Goal: Task Accomplishment & Management: Manage account settings

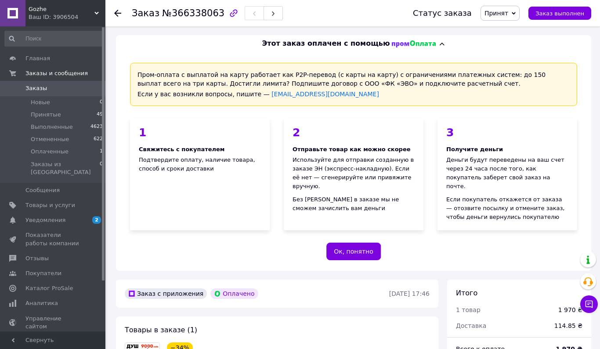
scroll to position [405, 0]
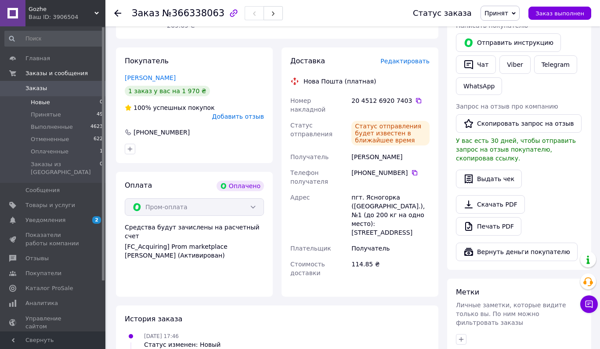
click at [46, 104] on span "Новые" at bounding box center [40, 102] width 19 height 8
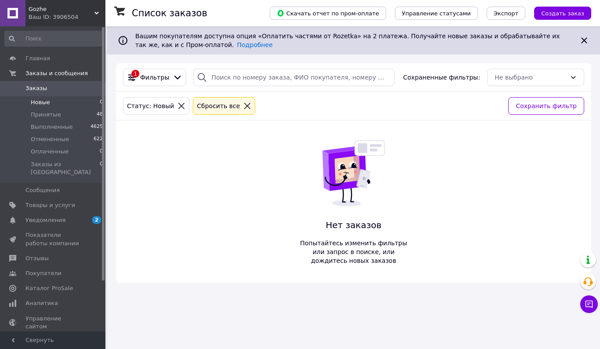
click at [44, 89] on span "Заказы" at bounding box center [36, 88] width 22 height 8
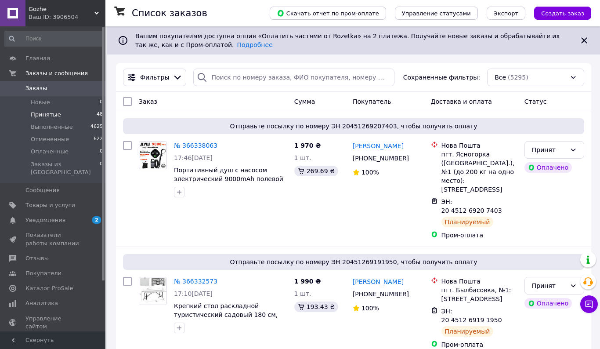
click at [60, 115] on li "Принятые 48" at bounding box center [54, 114] width 108 height 12
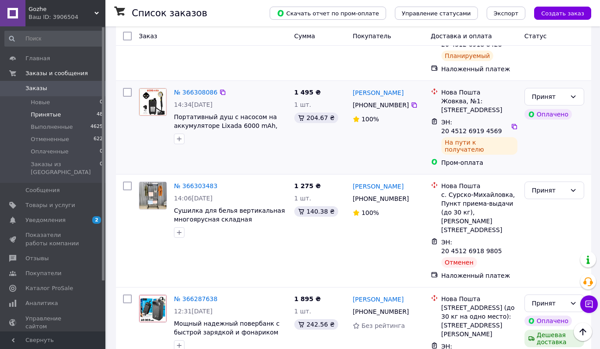
scroll to position [503, 0]
click at [186, 182] on link "№ 366303483" at bounding box center [195, 185] width 43 height 7
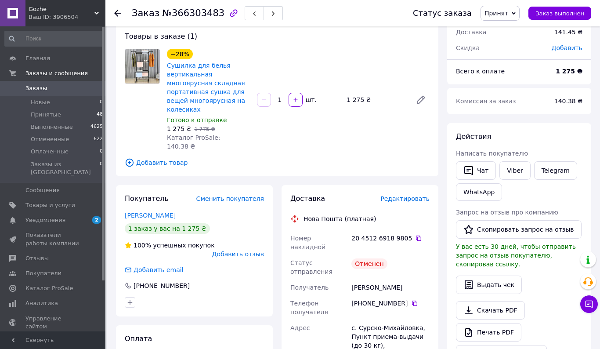
scroll to position [40, 0]
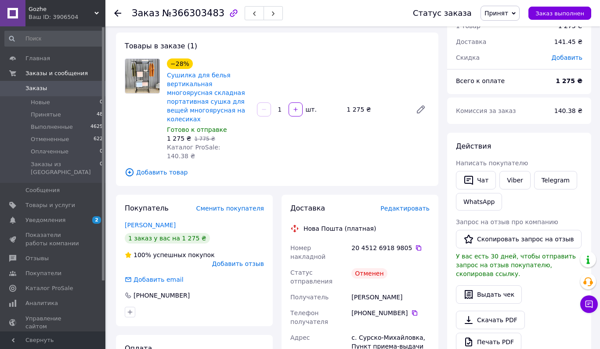
click at [421, 205] on span "Редактировать" at bounding box center [404, 208] width 49 height 7
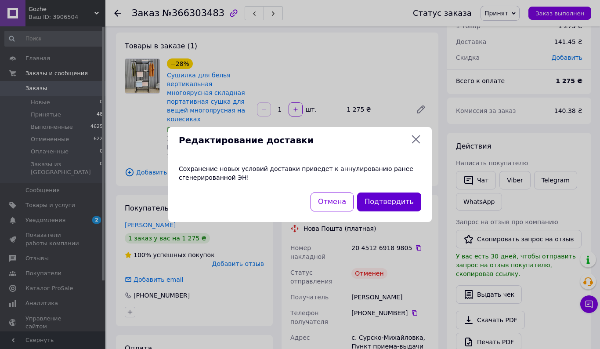
click at [401, 209] on button "Подтвердить" at bounding box center [389, 201] width 64 height 19
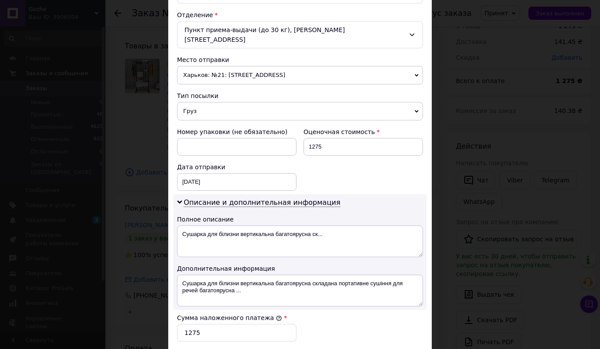
scroll to position [297, 0]
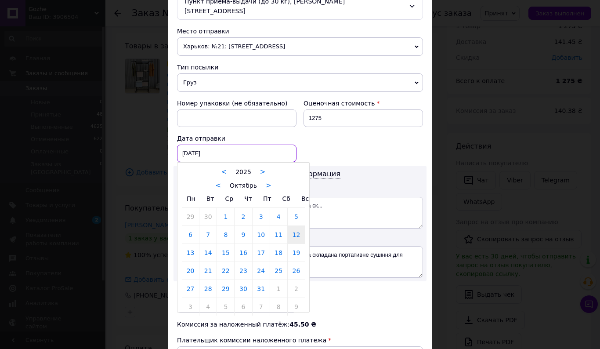
click at [227, 144] on div "[DATE] < 2025 > < Октябрь > Пн Вт Ср Чт Пт Сб Вс 29 30 1 2 3 4 5 6 7 8 9 10 11 …" at bounding box center [236, 153] width 119 height 18
click at [192, 244] on link "13" at bounding box center [190, 253] width 17 height 18
type input "[DATE]"
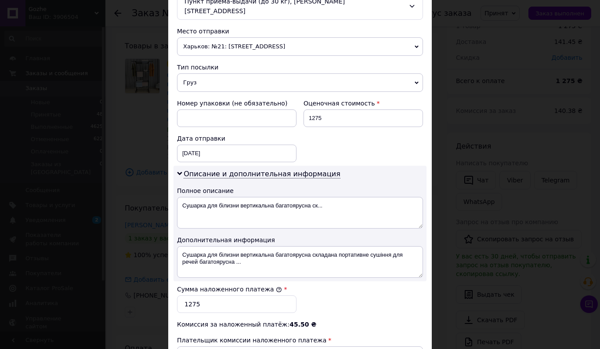
scroll to position [411, 0]
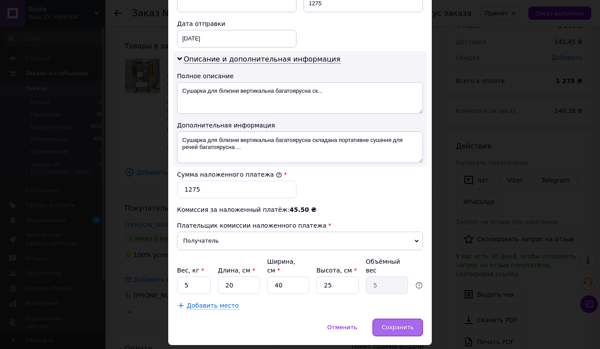
click at [389, 323] on div "Сохранить" at bounding box center [397, 327] width 50 height 18
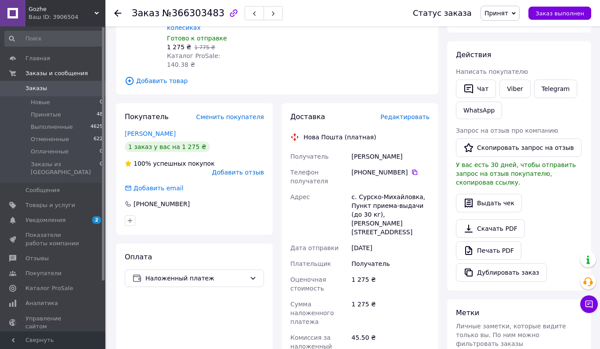
scroll to position [136, 0]
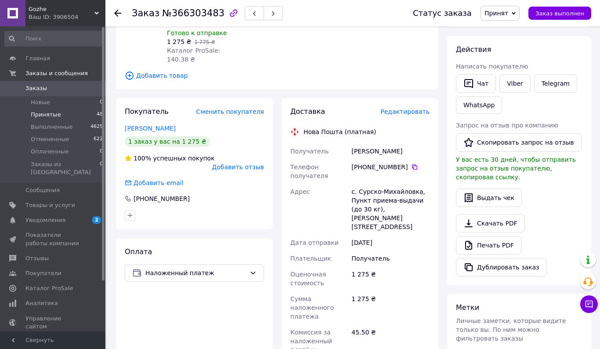
click at [42, 114] on span "Принятые" at bounding box center [46, 115] width 30 height 8
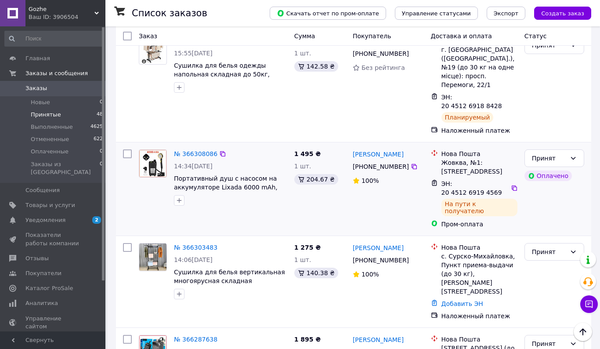
scroll to position [445, 0]
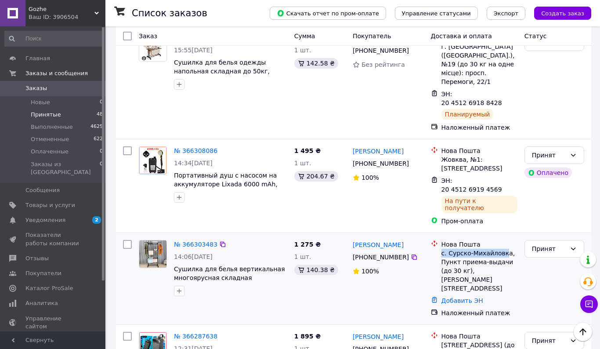
drag, startPoint x: 441, startPoint y: 204, endPoint x: 507, endPoint y: 205, distance: 65.9
click at [507, 248] on div "с. Сурско-Михайловка, Пункт приема-выдачи (до 30 кг), [PERSON_NAME][STREET_ADDR…" at bounding box center [479, 270] width 76 height 44
click at [502, 248] on div "с. Сурско-Михайловка, Пункт приема-выдачи (до 30 кг), [PERSON_NAME][STREET_ADDR…" at bounding box center [479, 270] width 76 height 44
drag, startPoint x: 441, startPoint y: 207, endPoint x: 515, endPoint y: 207, distance: 73.8
click at [515, 248] on div "с. Сурско-Михайловка, Пункт приема-выдачи (до 30 кг), [PERSON_NAME][STREET_ADDR…" at bounding box center [479, 270] width 76 height 44
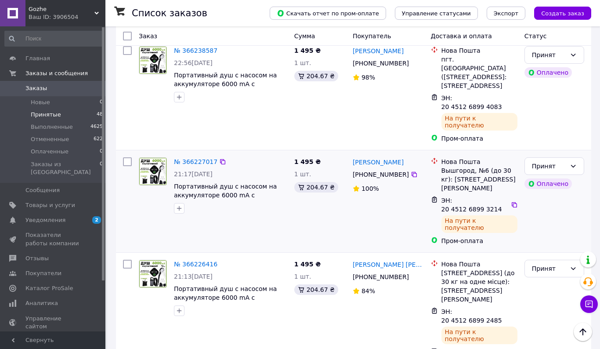
scroll to position [1220, 0]
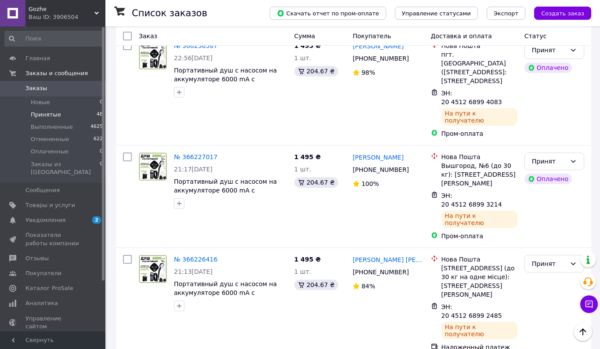
click at [87, 0] on div "Gozhe Ваш ID: 3906504" at bounding box center [65, 13] width 80 height 26
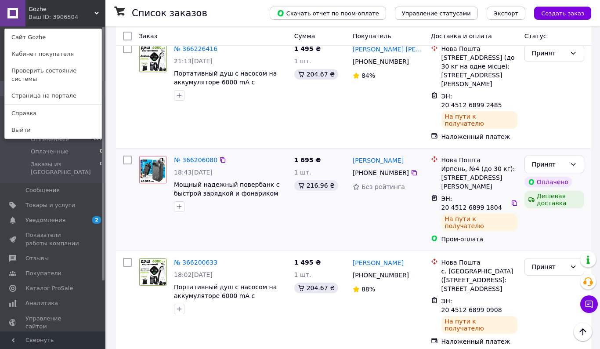
scroll to position [1431, 0]
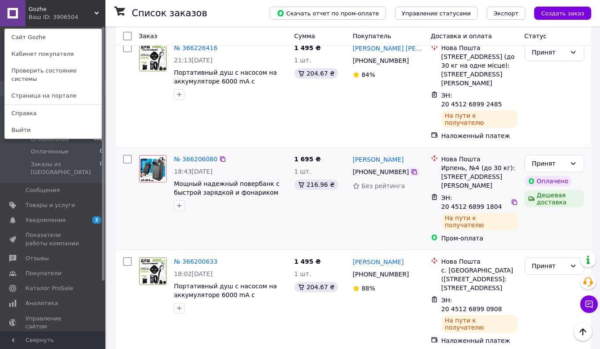
click at [411, 169] on icon at bounding box center [413, 171] width 5 height 5
click at [513, 198] on icon at bounding box center [514, 201] width 7 height 7
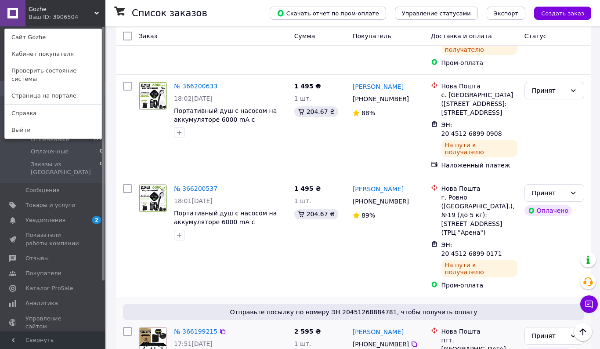
scroll to position [1615, 0]
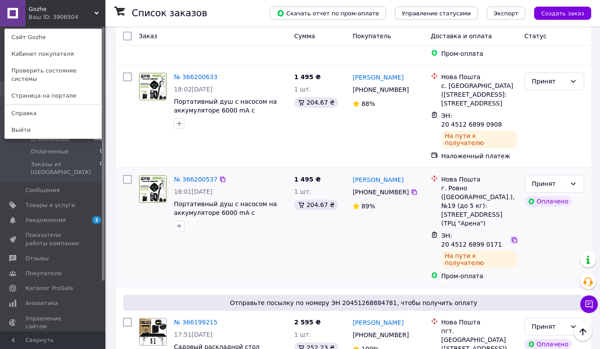
click at [514, 236] on icon at bounding box center [514, 239] width 7 height 7
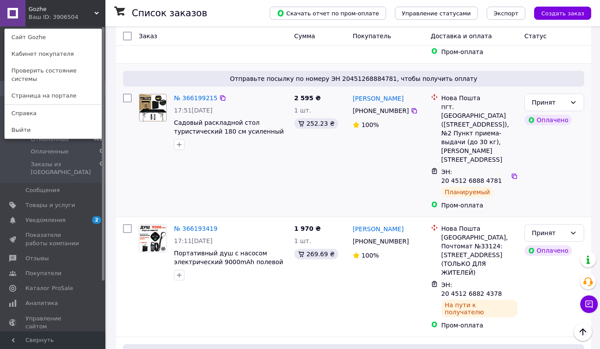
scroll to position [1841, 0]
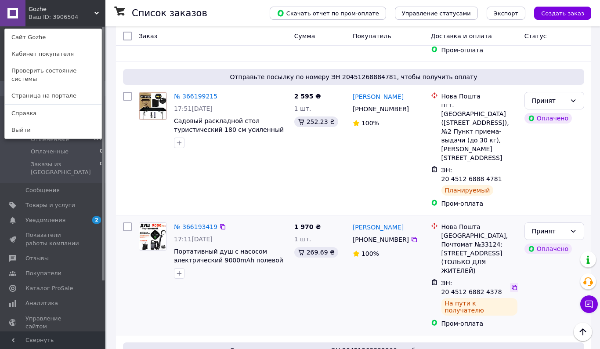
click at [513, 284] on icon at bounding box center [513, 286] width 5 height 5
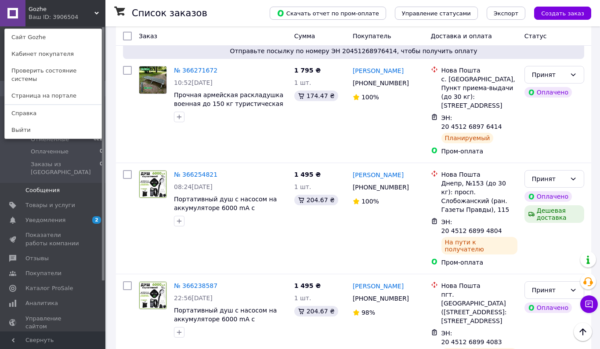
scroll to position [928, 0]
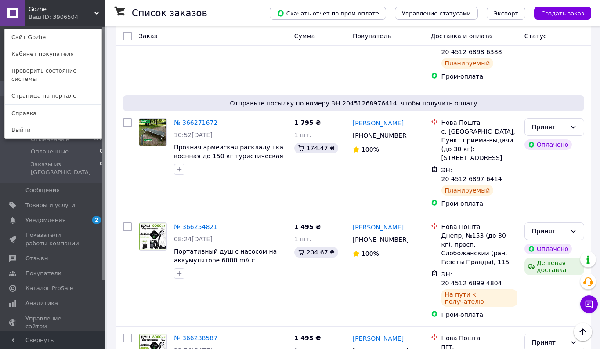
click at [93, 11] on div "Gozhe Ваш ID: 3906504 Сайт Gozhe [PERSON_NAME] покупателя Проверить состояние с…" at bounding box center [52, 13] width 105 height 26
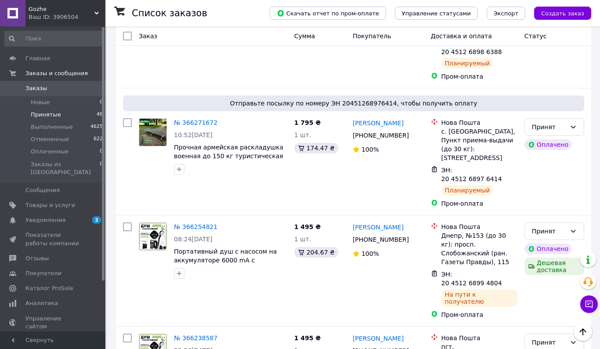
click at [37, 86] on span "Заказы" at bounding box center [36, 88] width 22 height 8
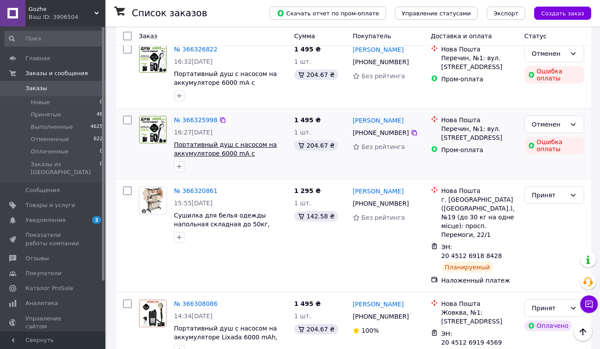
scroll to position [406, 0]
